Goal: Task Accomplishment & Management: Use online tool/utility

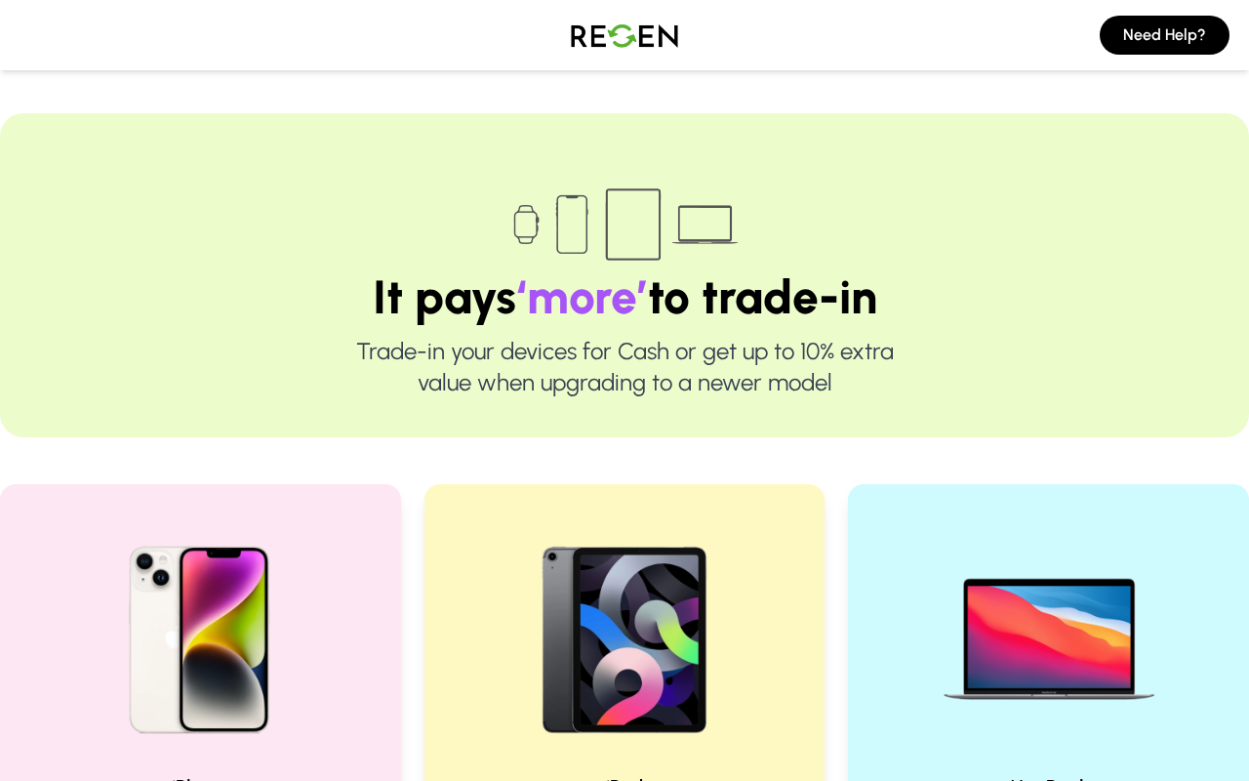
scroll to position [430, 0]
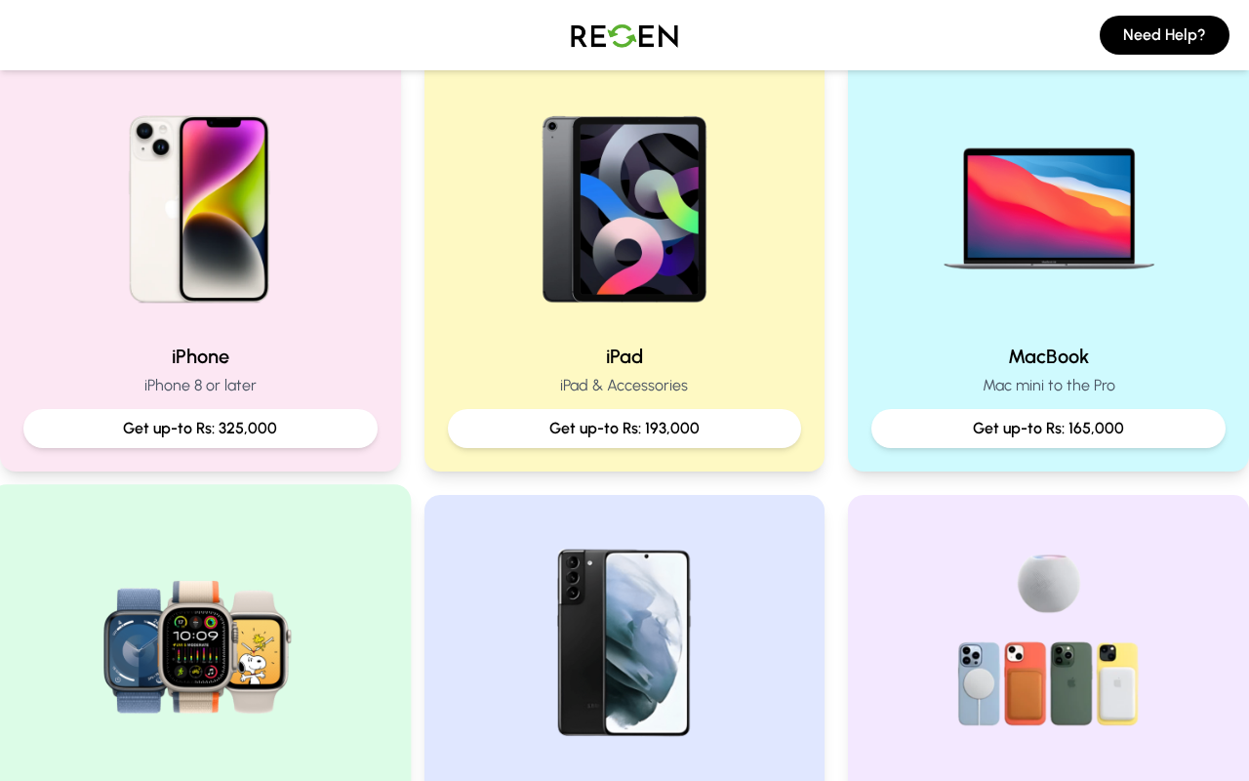
click at [251, 643] on img at bounding box center [200, 640] width 263 height 263
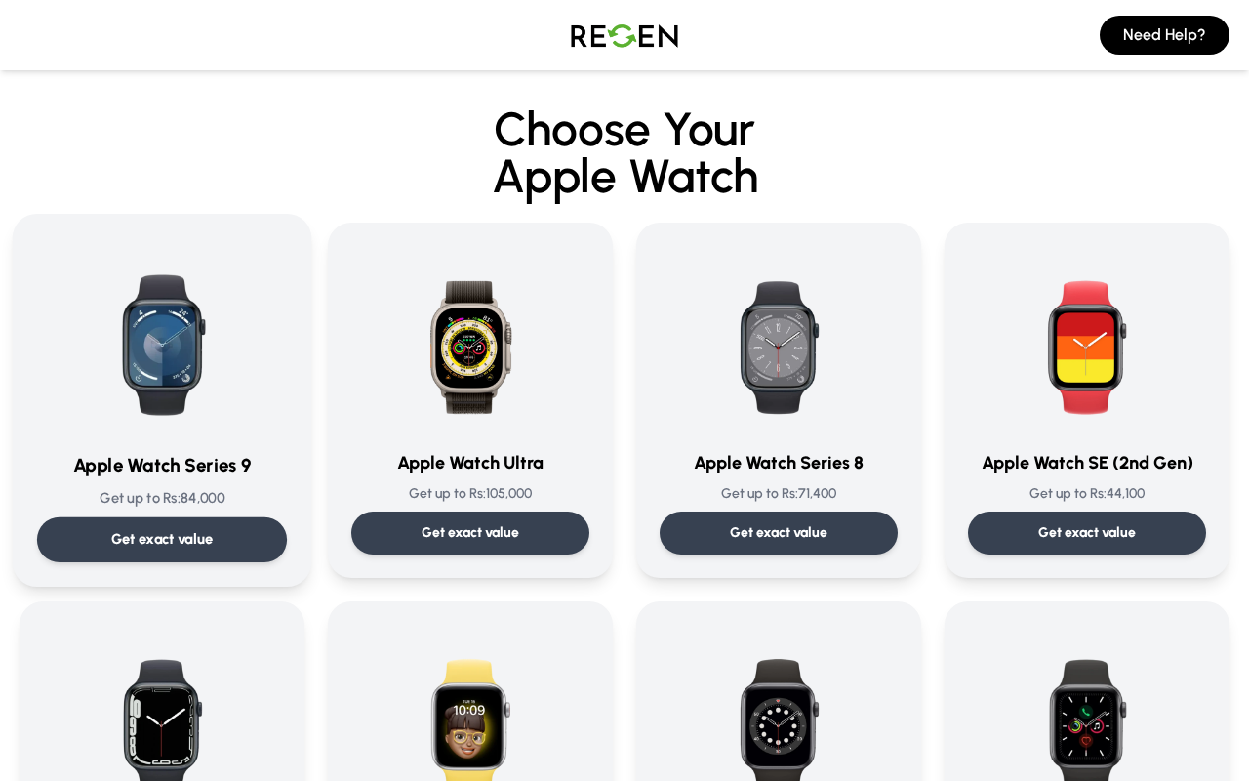
click at [245, 304] on img at bounding box center [161, 336] width 197 height 197
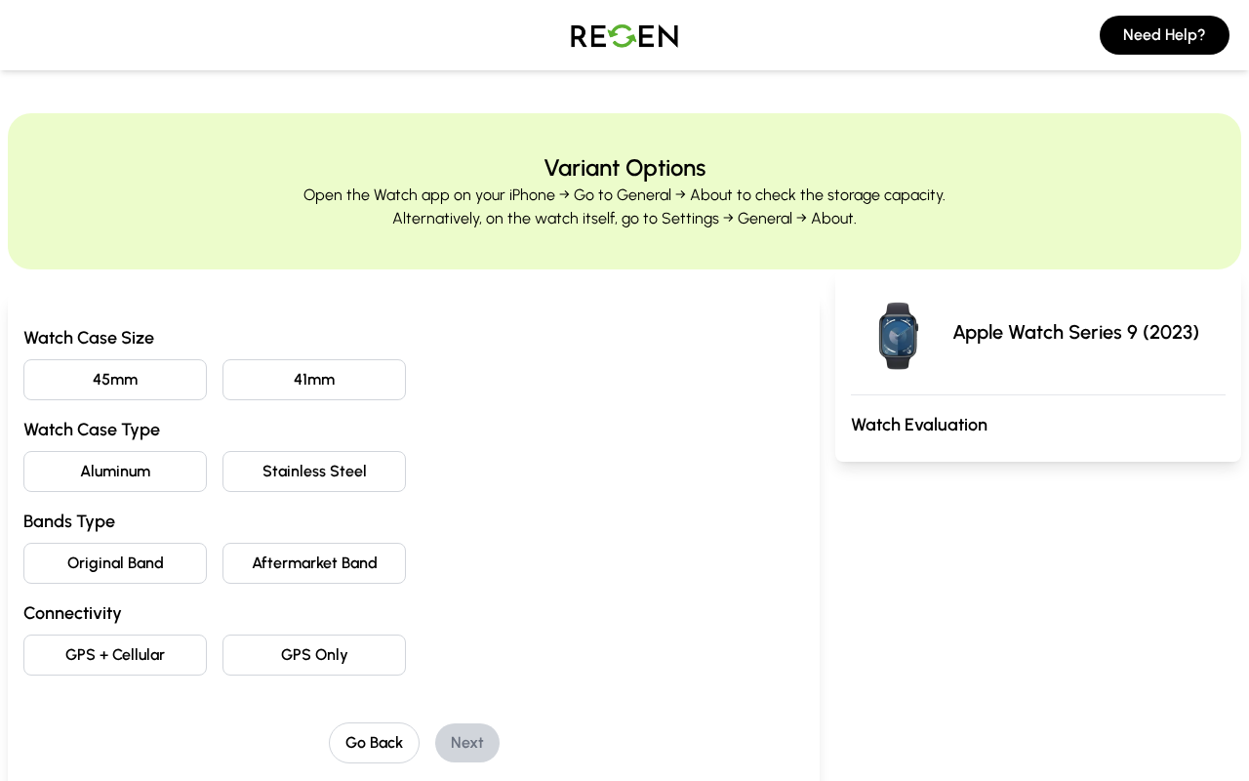
click at [144, 362] on button "45mm" at bounding box center [114, 379] width 183 height 41
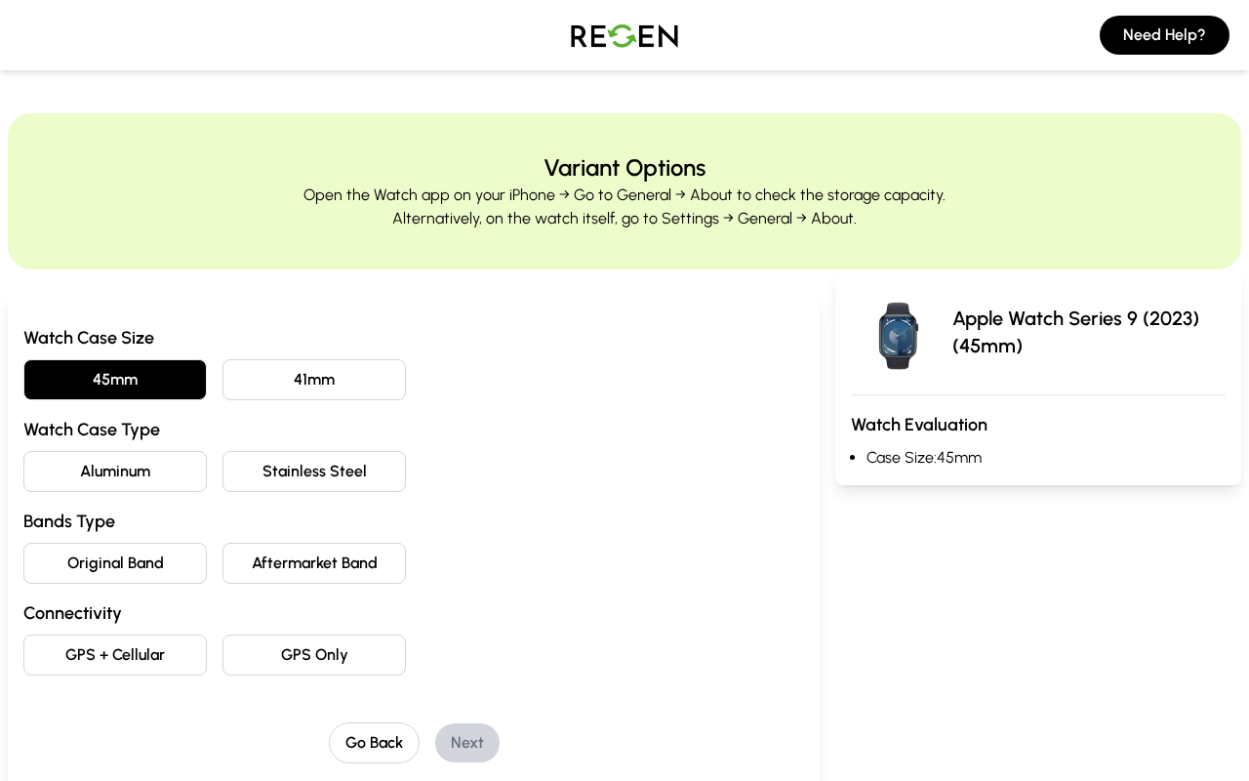
click at [140, 468] on button "Aluminum" at bounding box center [114, 471] width 183 height 41
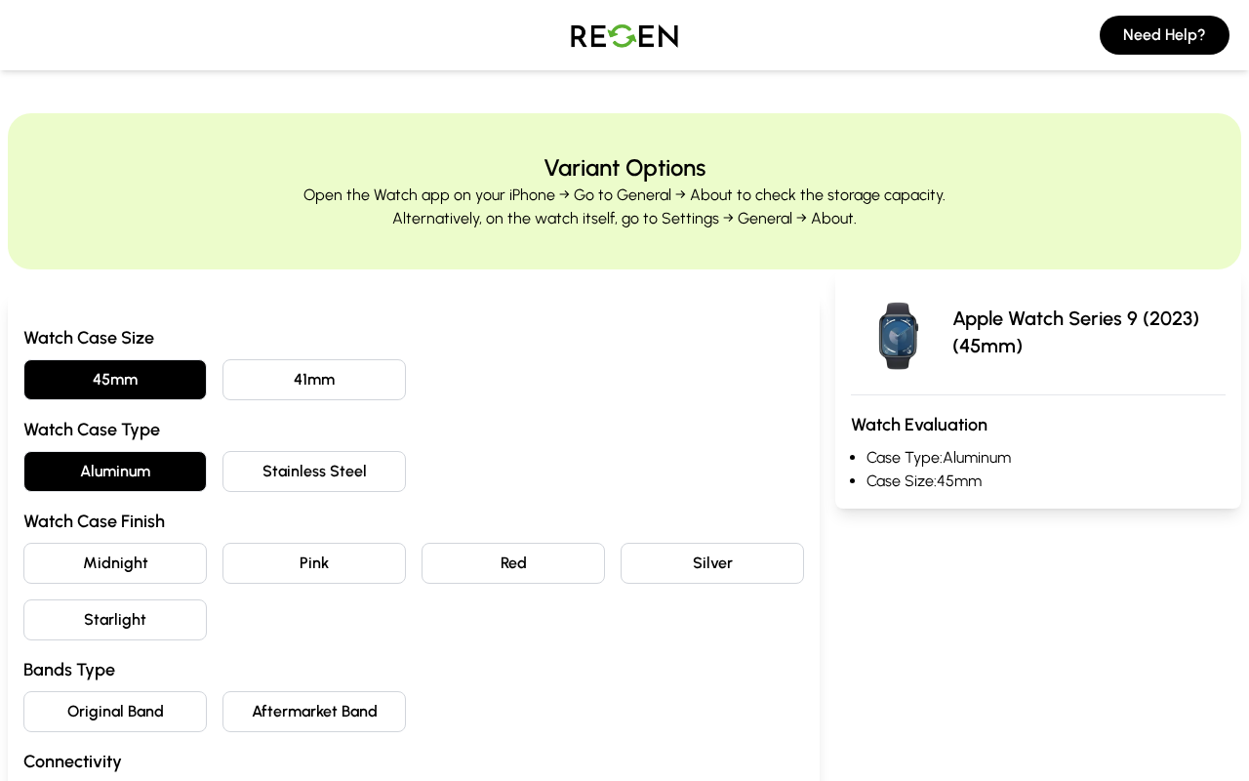
click at [140, 562] on button "Midnight" at bounding box center [114, 563] width 183 height 41
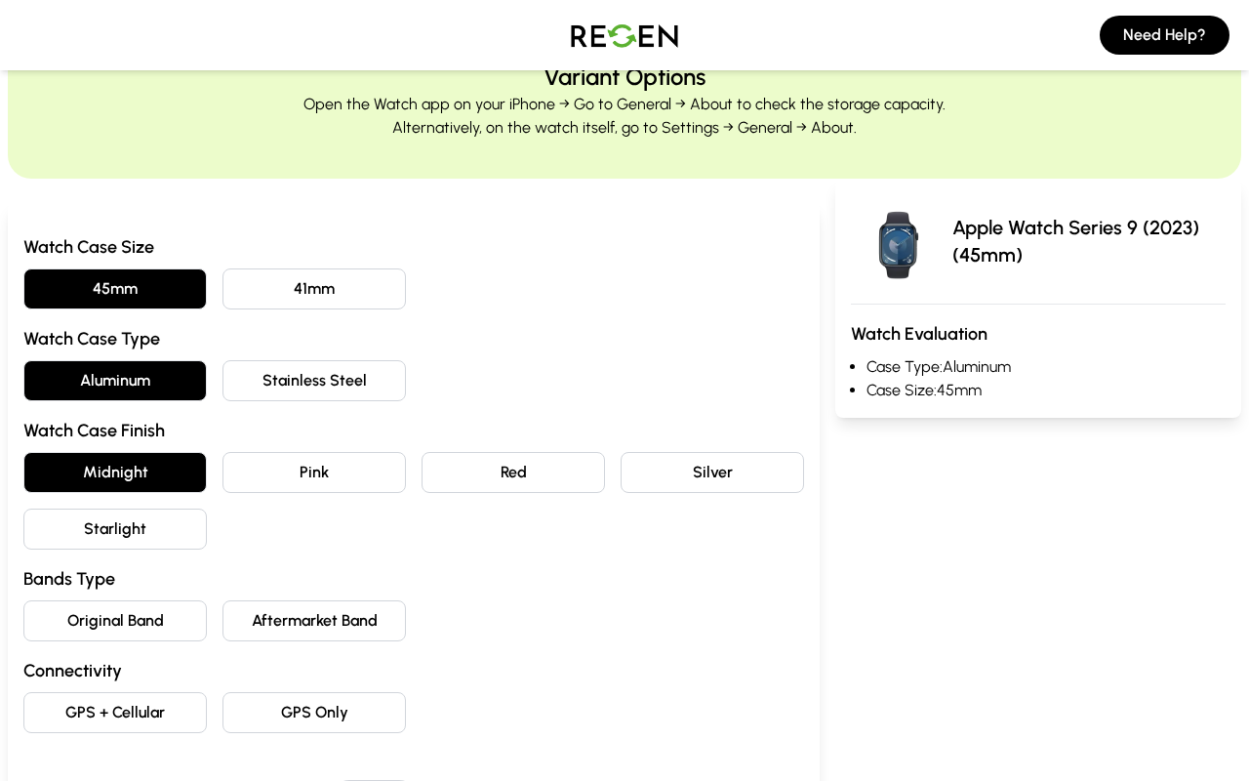
scroll to position [203, 0]
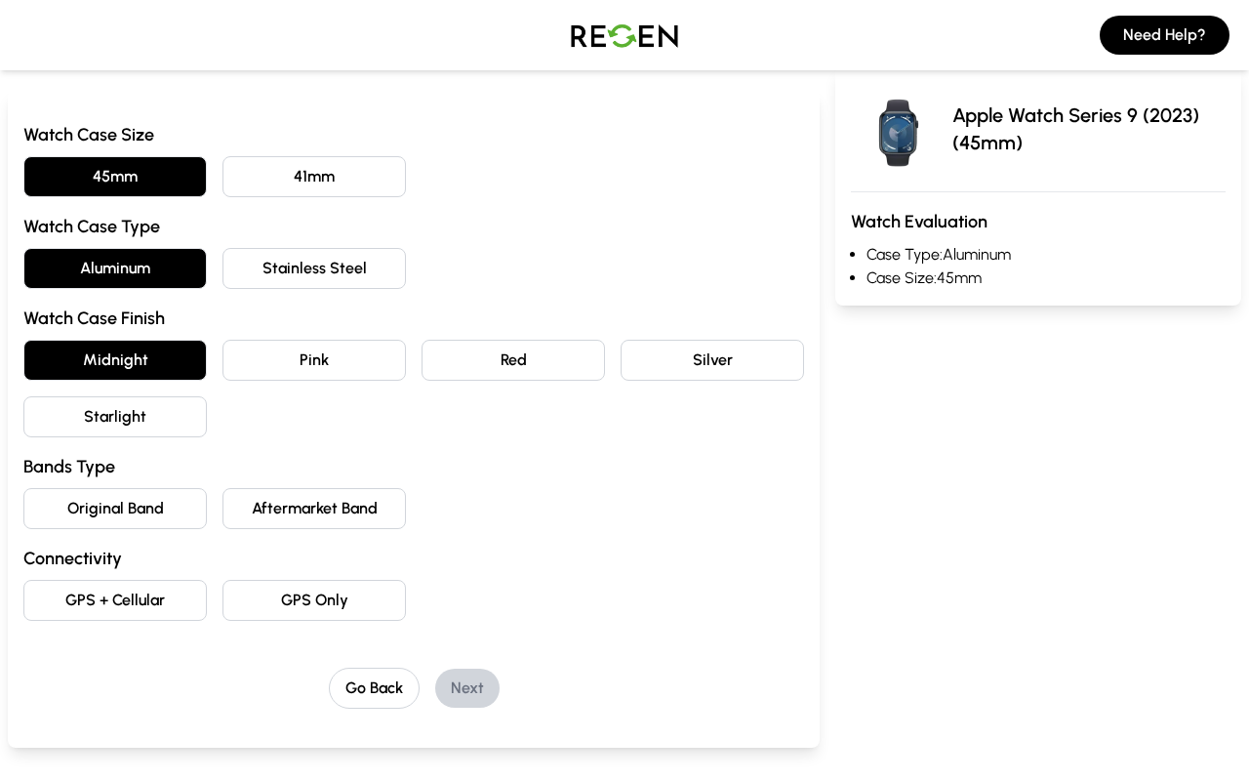
click at [141, 521] on button "Original Band" at bounding box center [114, 508] width 183 height 41
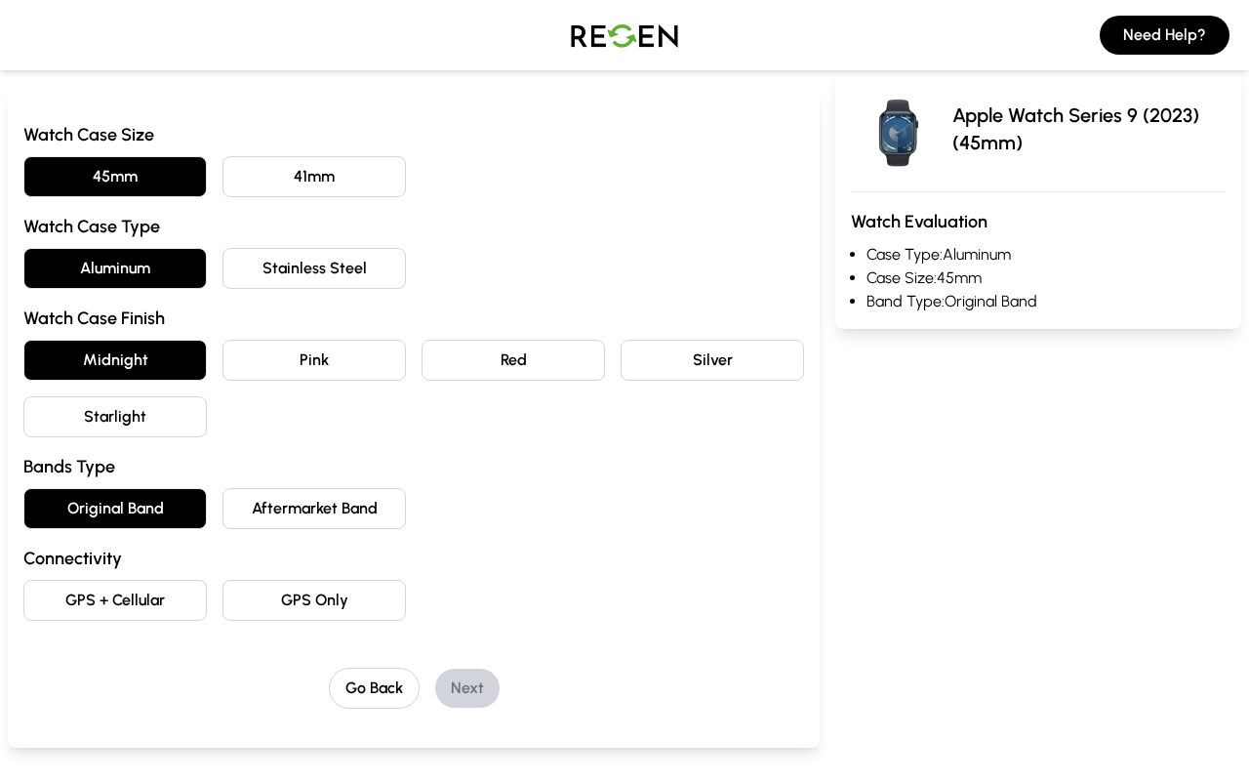
click at [341, 604] on button "GPS Only" at bounding box center [314, 600] width 183 height 41
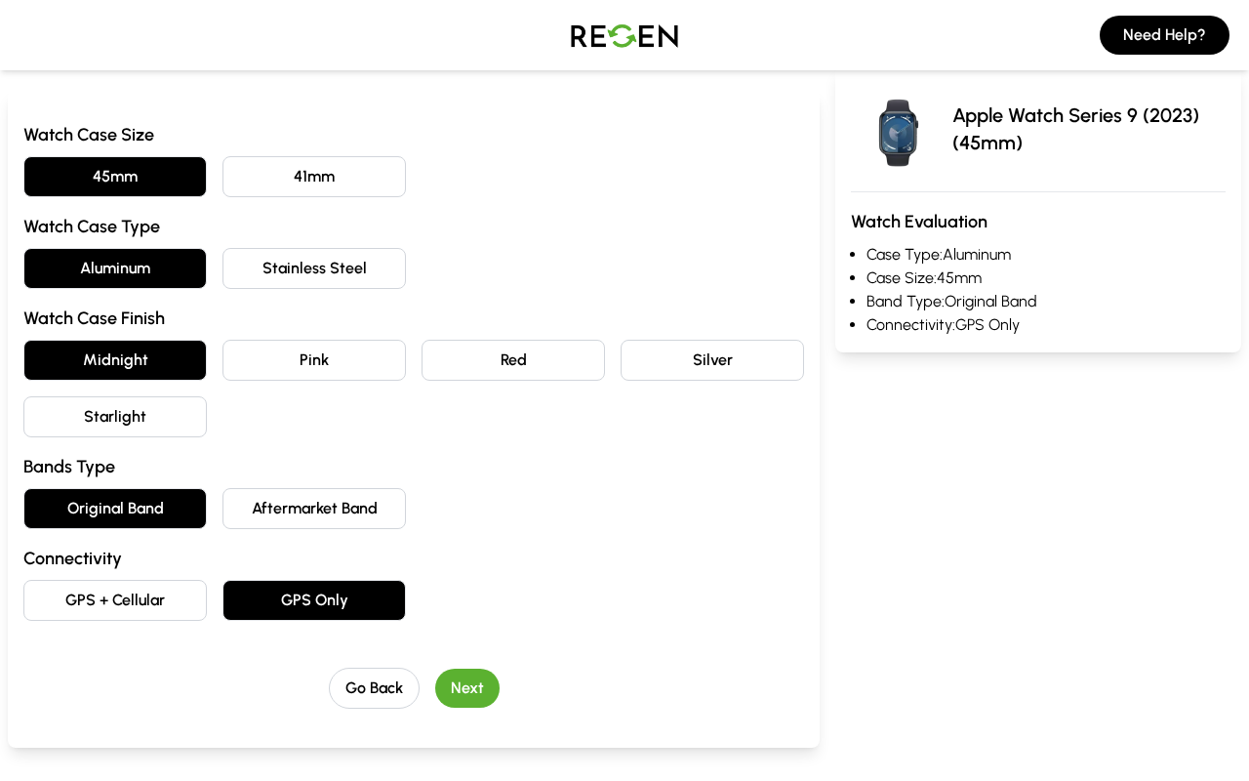
click at [450, 690] on button "Next" at bounding box center [467, 688] width 64 height 39
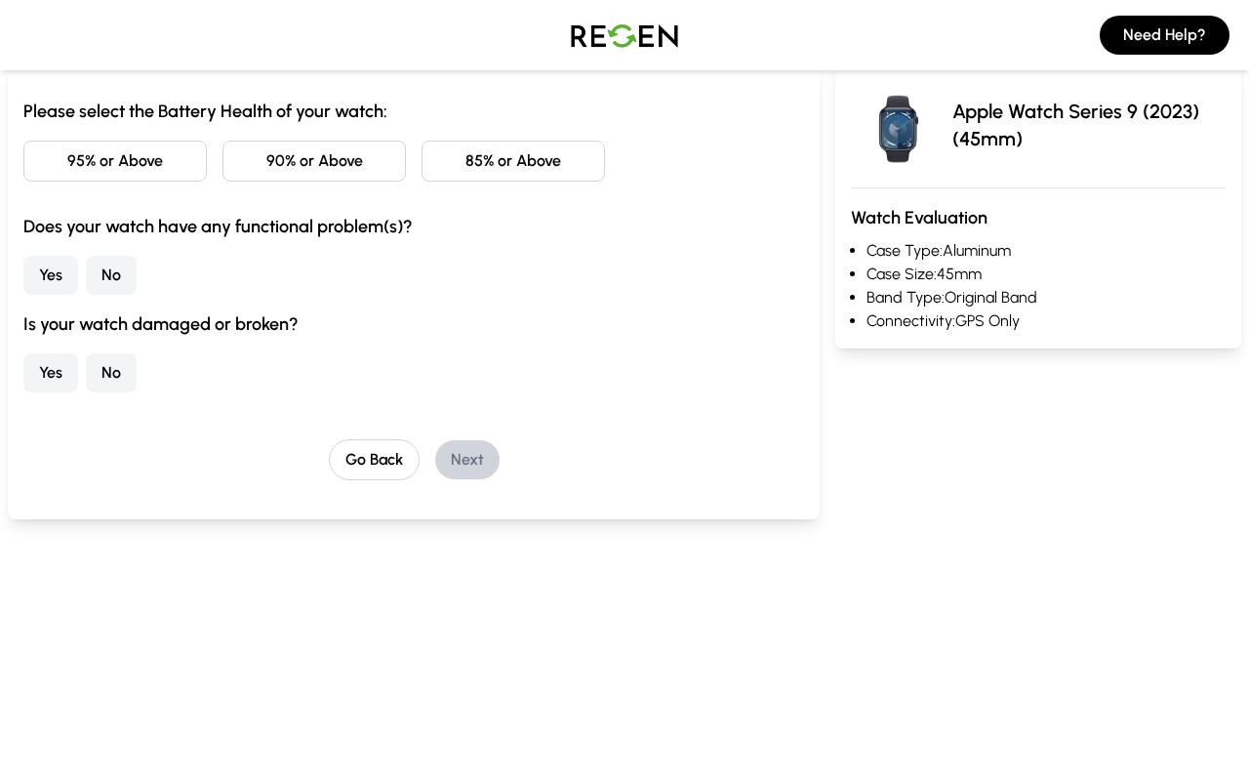
click at [101, 168] on button "95% or Above" at bounding box center [114, 161] width 183 height 41
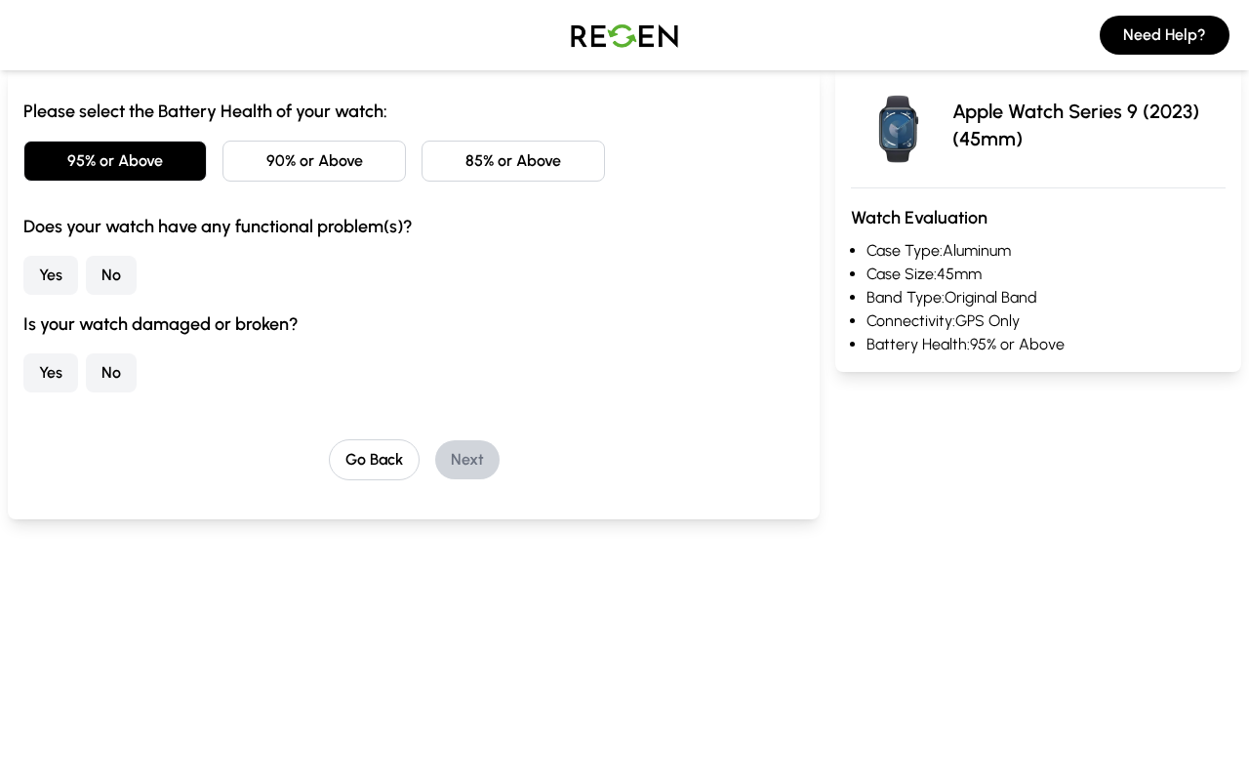
click at [101, 271] on button "No" at bounding box center [111, 275] width 51 height 39
click at [103, 366] on button "No" at bounding box center [111, 372] width 51 height 39
click at [469, 461] on button "Next" at bounding box center [467, 459] width 64 height 39
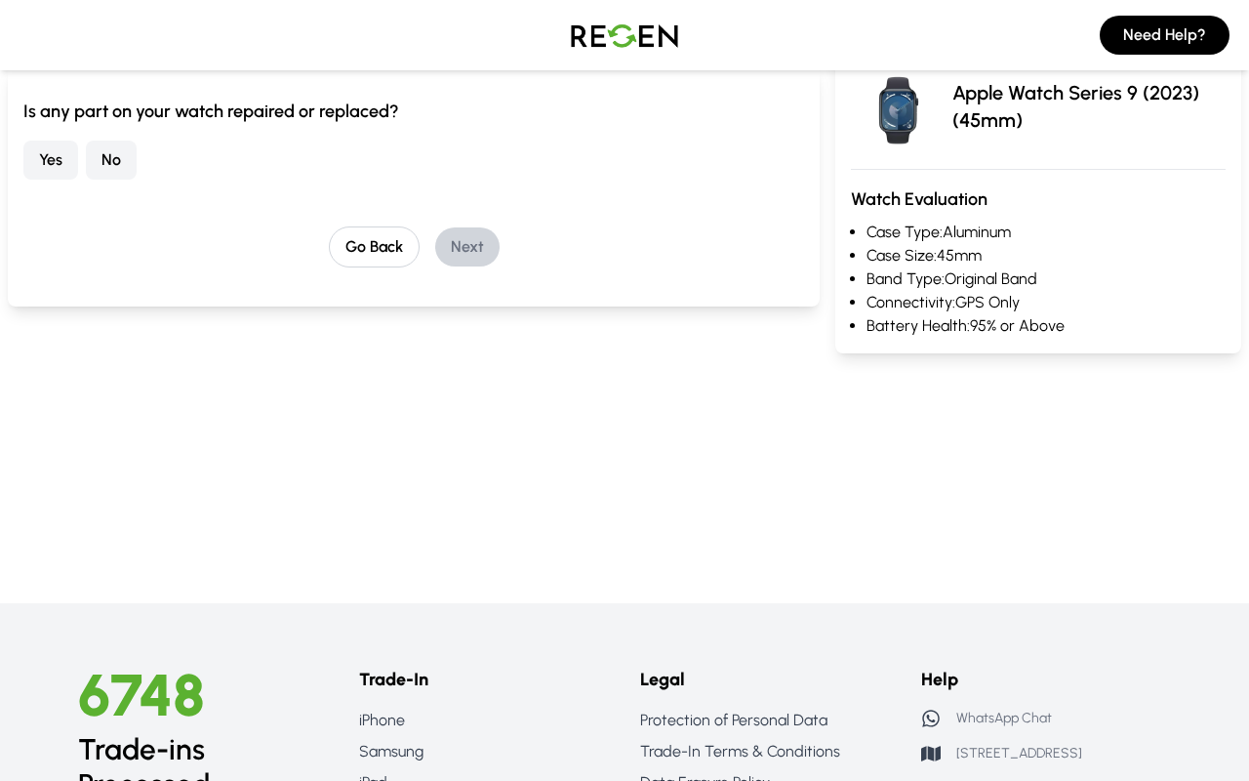
click at [101, 151] on button "No" at bounding box center [111, 160] width 51 height 39
click at [468, 241] on button "Next" at bounding box center [467, 246] width 64 height 39
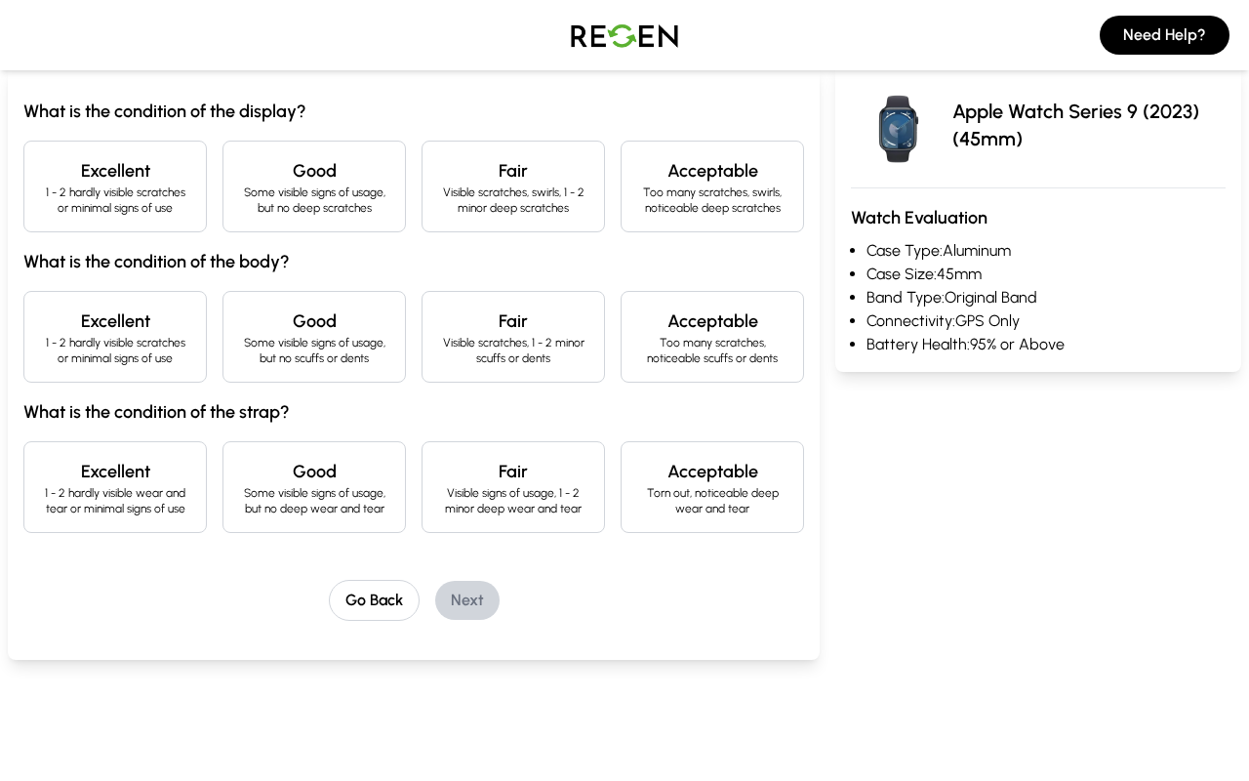
click at [137, 182] on h4 "Excellent" at bounding box center [115, 170] width 150 height 27
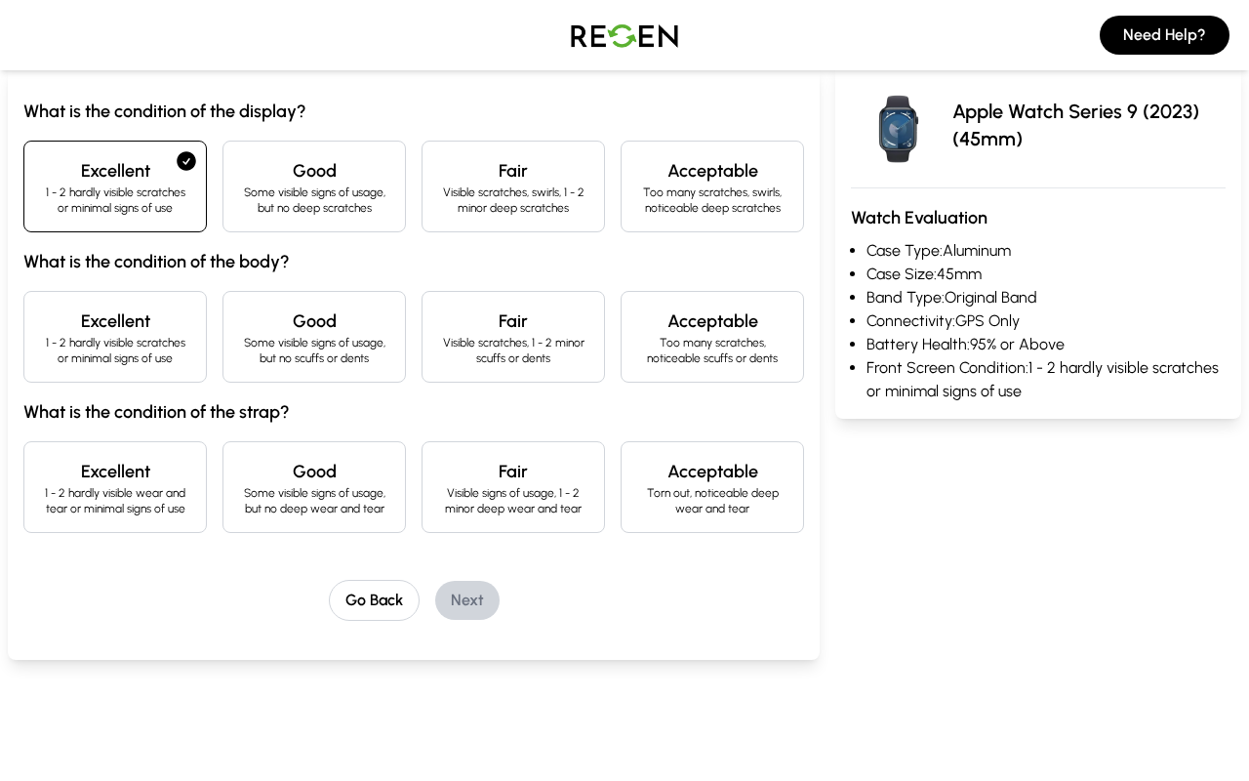
click at [156, 324] on h4 "Excellent" at bounding box center [115, 320] width 150 height 27
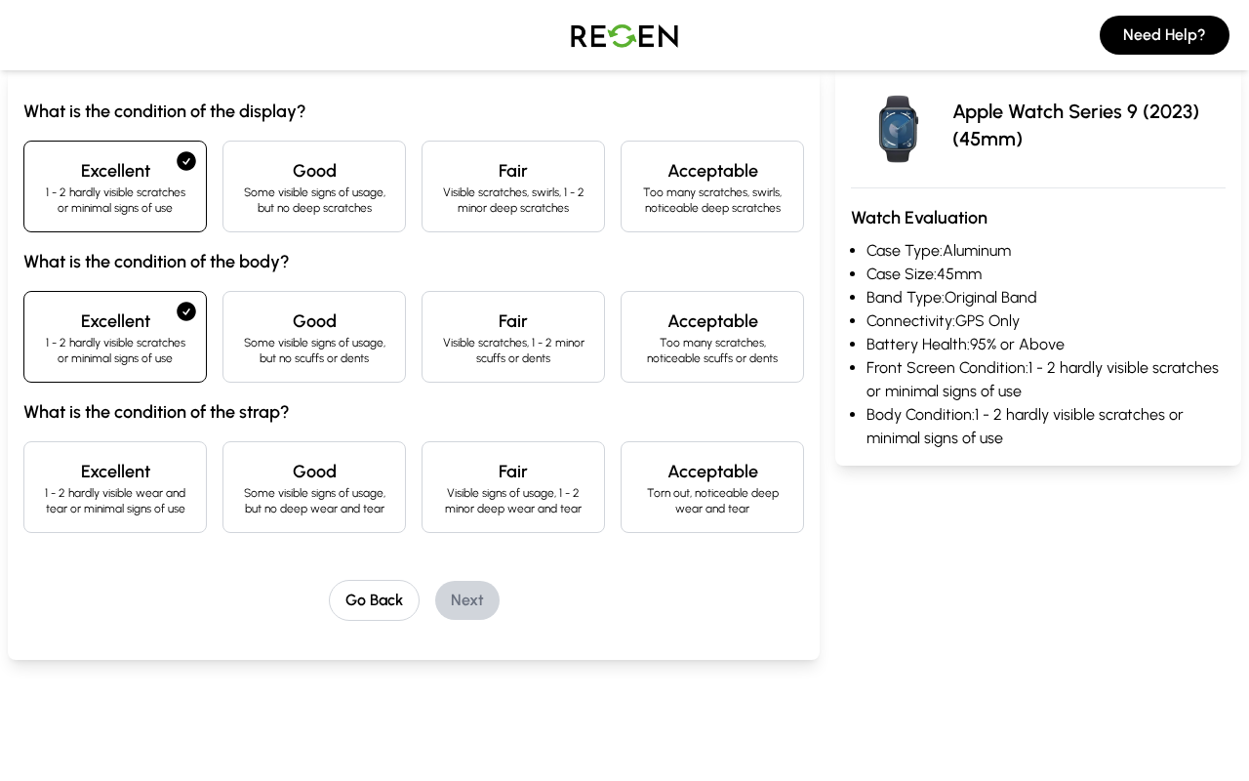
click at [156, 497] on p "1 - 2 hardly visible wear and tear or minimal signs of use" at bounding box center [115, 500] width 150 height 31
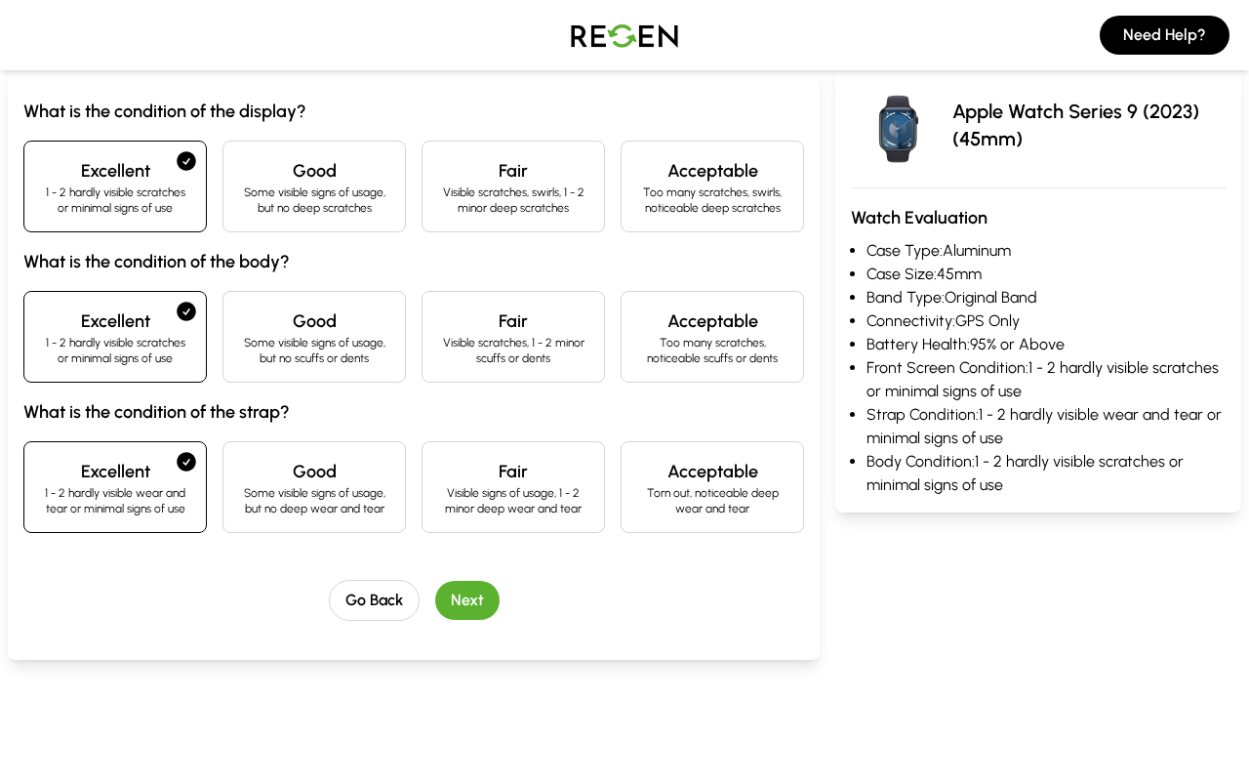
click at [483, 598] on button "Next" at bounding box center [467, 600] width 64 height 39
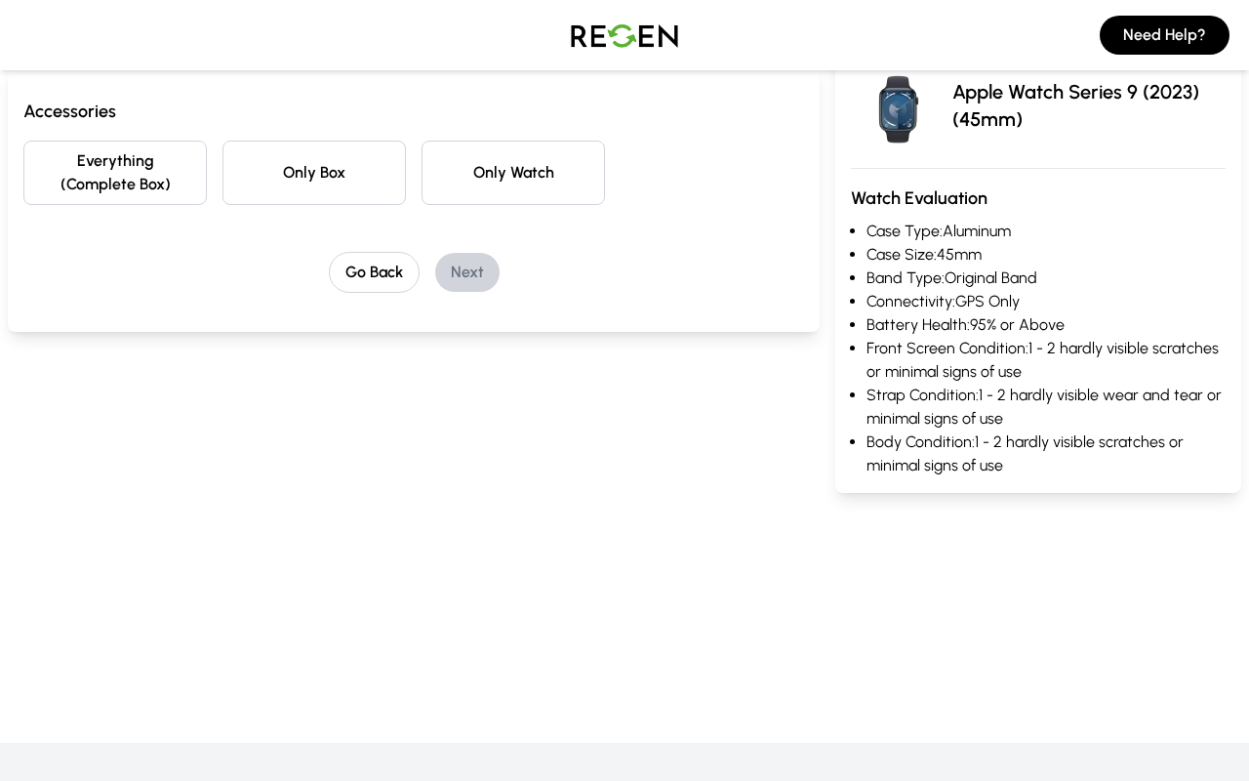
click at [183, 172] on button "Everything (Complete Box)" at bounding box center [114, 173] width 183 height 64
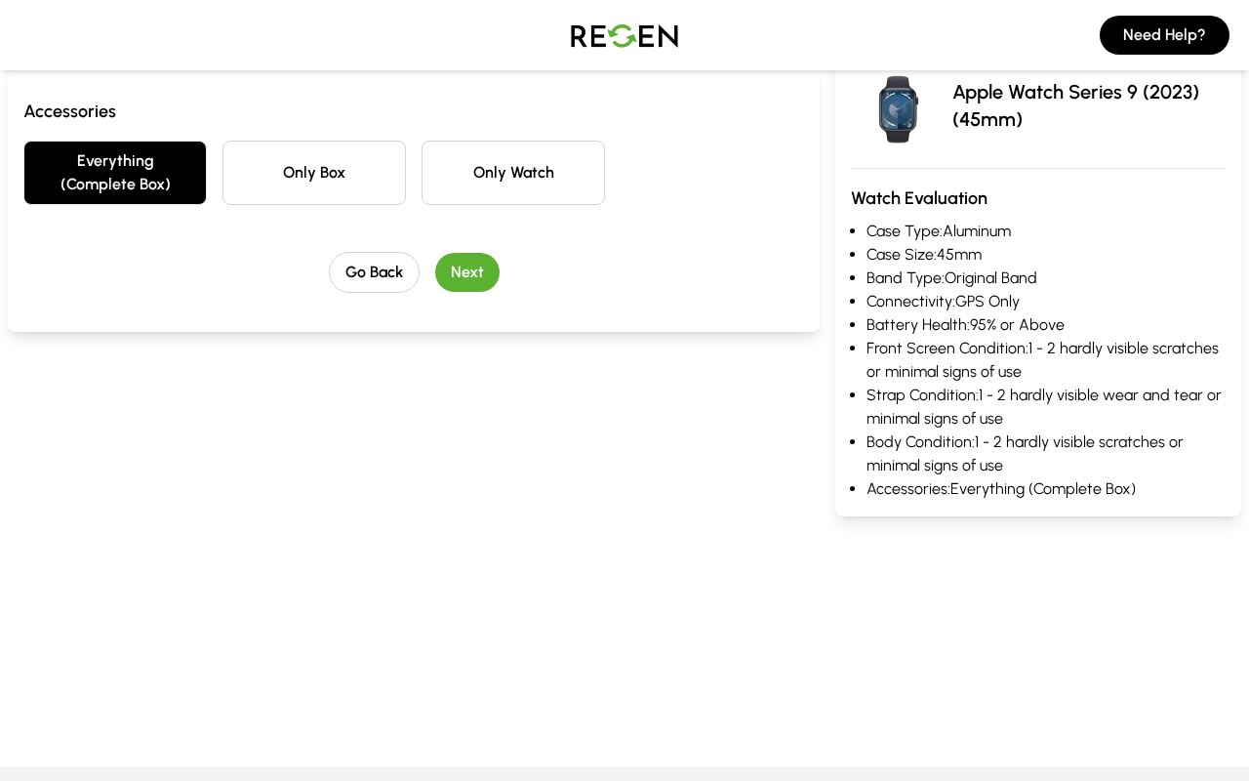
click at [475, 262] on button "Next" at bounding box center [467, 272] width 64 height 39
